Goal: Transaction & Acquisition: Purchase product/service

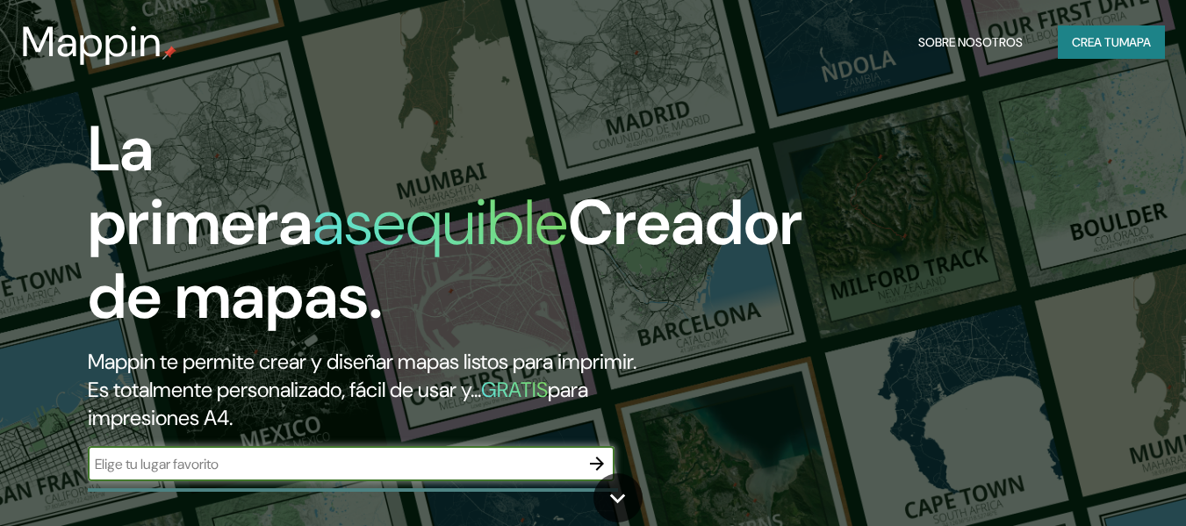
click at [1096, 47] on font "Crea tu" at bounding box center [1095, 42] width 47 height 16
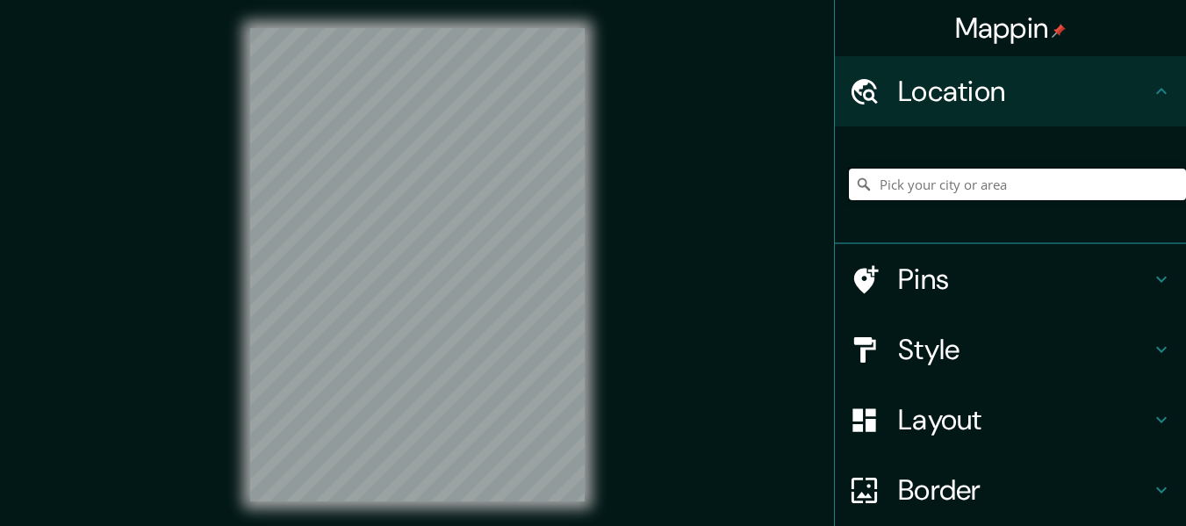
click at [918, 179] on input "Pick your city or area" at bounding box center [1017, 185] width 337 height 32
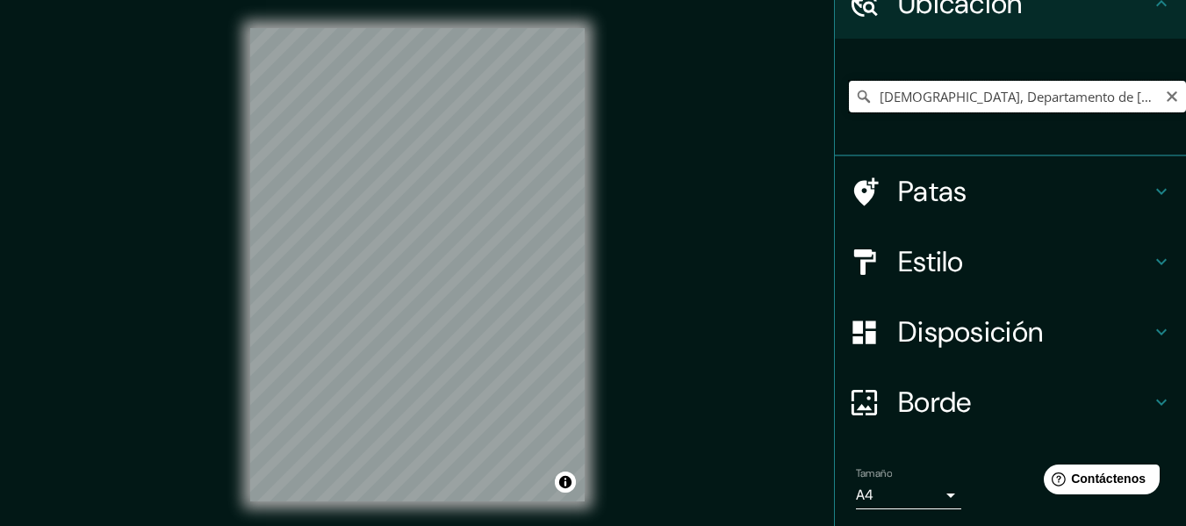
click at [944, 99] on input "[DEMOGRAPHIC_DATA], Departamento de [DEMOGRAPHIC_DATA], [GEOGRAPHIC_DATA]" at bounding box center [1017, 97] width 337 height 32
click at [1089, 101] on input "Tambopata, Departamento de Madre de Dios, [GEOGRAPHIC_DATA]" at bounding box center [1017, 97] width 337 height 32
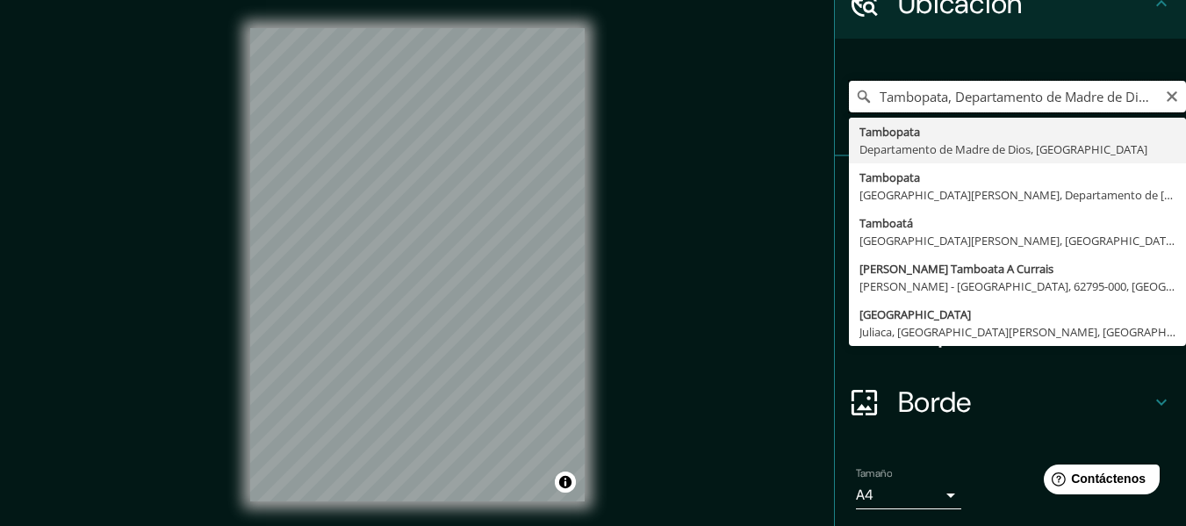
click at [1089, 101] on input "Tambopata, Departamento de Madre de Dios, [GEOGRAPHIC_DATA]" at bounding box center [1017, 97] width 337 height 32
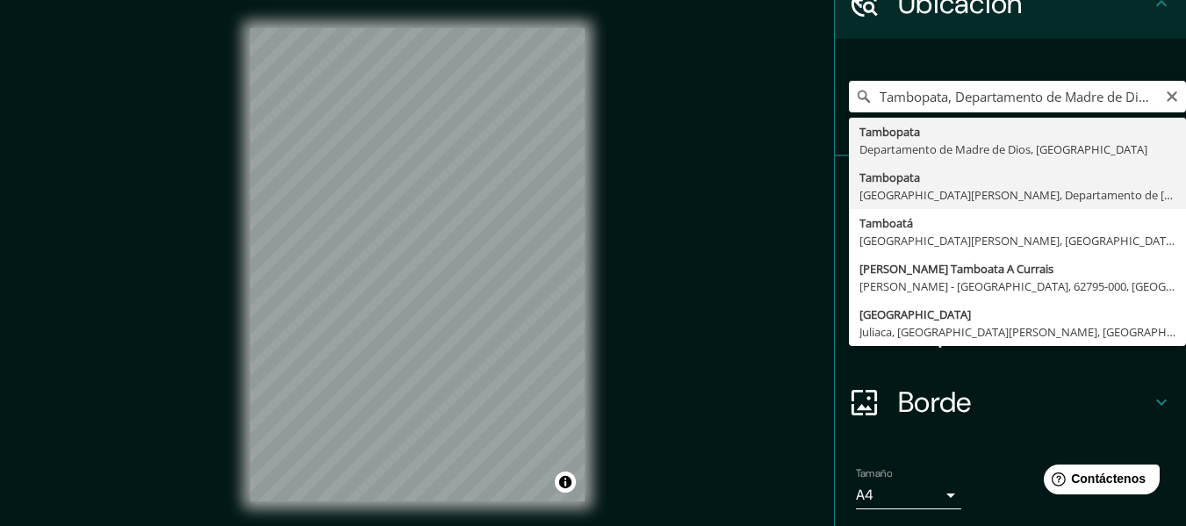
type input "Tambopata, [GEOGRAPHIC_DATA][PERSON_NAME], Departamento de [GEOGRAPHIC_DATA], […"
